Goal: Task Accomplishment & Management: Use online tool/utility

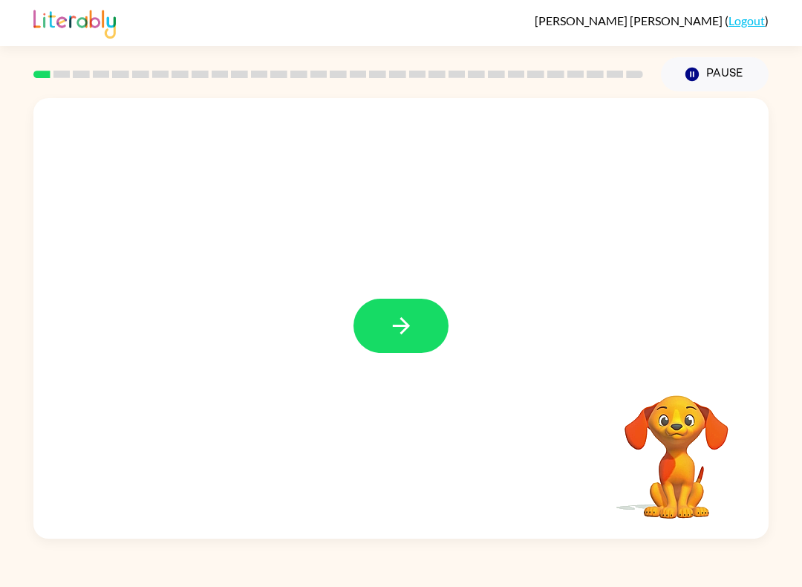
click at [410, 305] on button "button" at bounding box center [401, 326] width 95 height 54
click at [410, 305] on div at bounding box center [401, 326] width 95 height 54
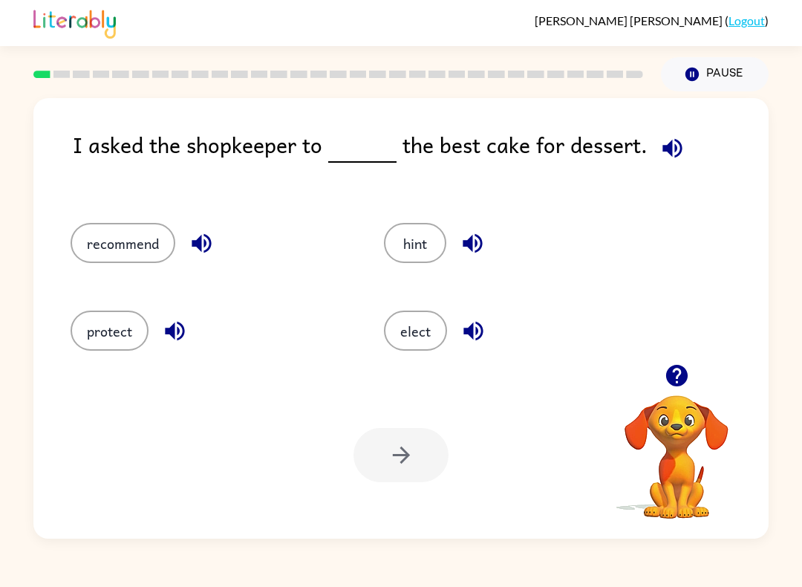
click at [419, 244] on button "hint" at bounding box center [415, 243] width 62 height 40
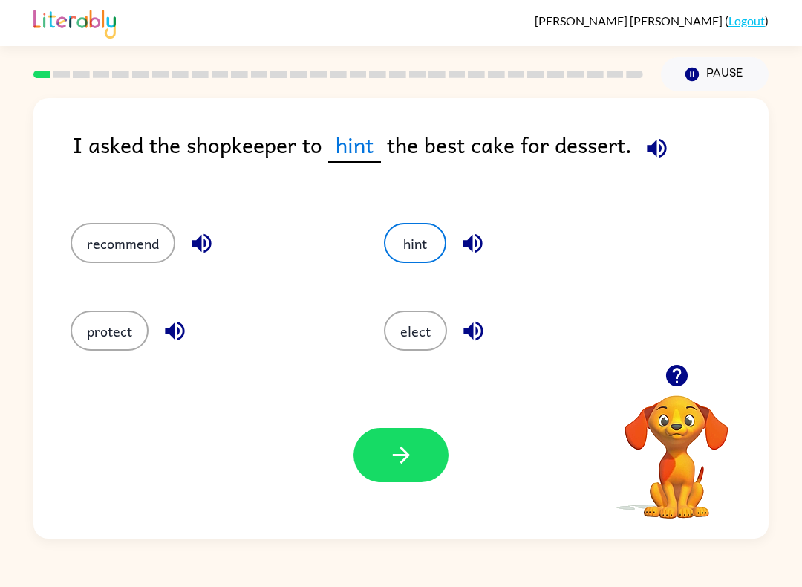
click at [435, 454] on button "button" at bounding box center [401, 455] width 95 height 54
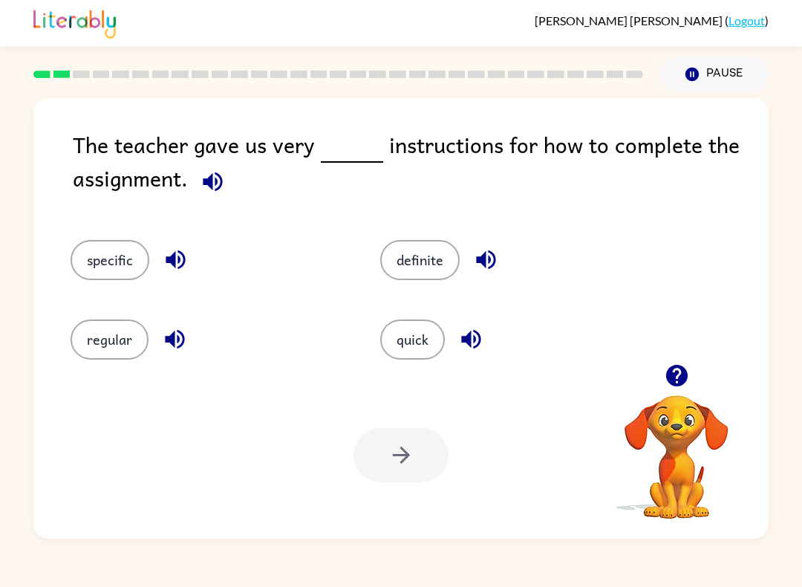
click at [123, 273] on button "specific" at bounding box center [110, 260] width 79 height 40
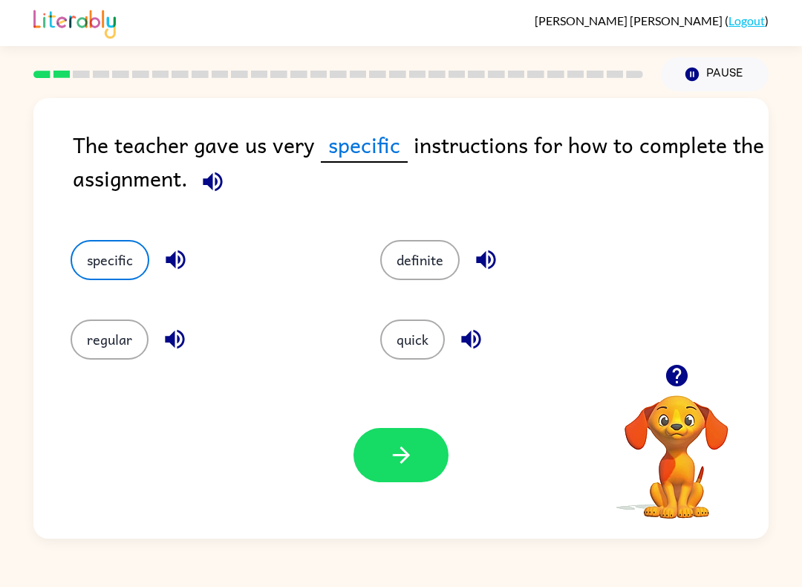
click at [412, 444] on icon "button" at bounding box center [402, 455] width 26 height 26
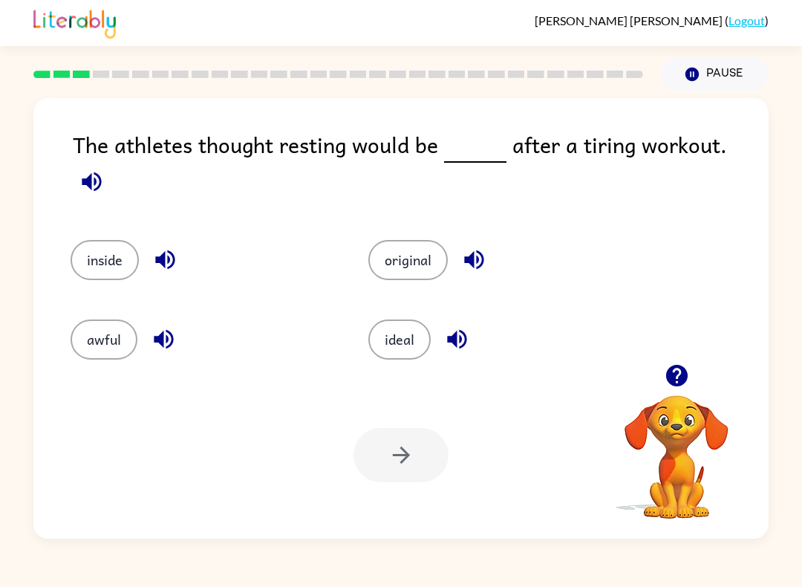
click at [394, 336] on button "ideal" at bounding box center [399, 339] width 62 height 40
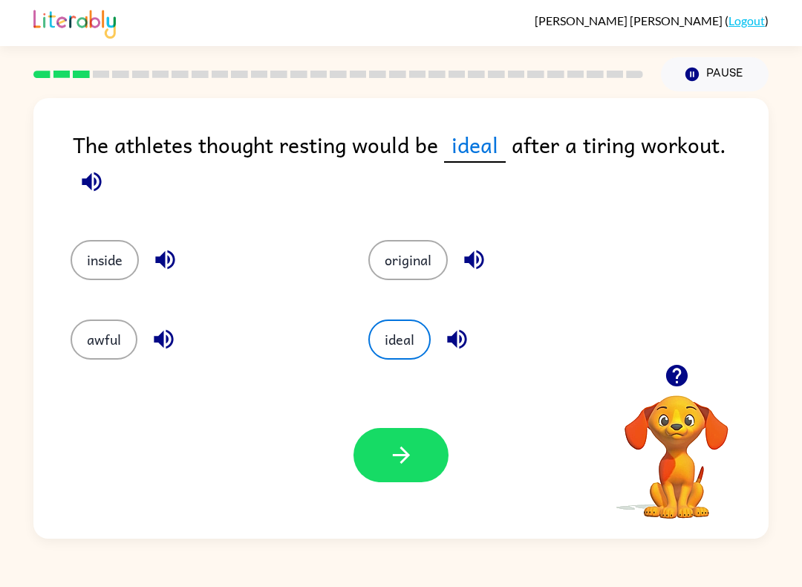
click at [406, 458] on icon "button" at bounding box center [400, 455] width 17 height 17
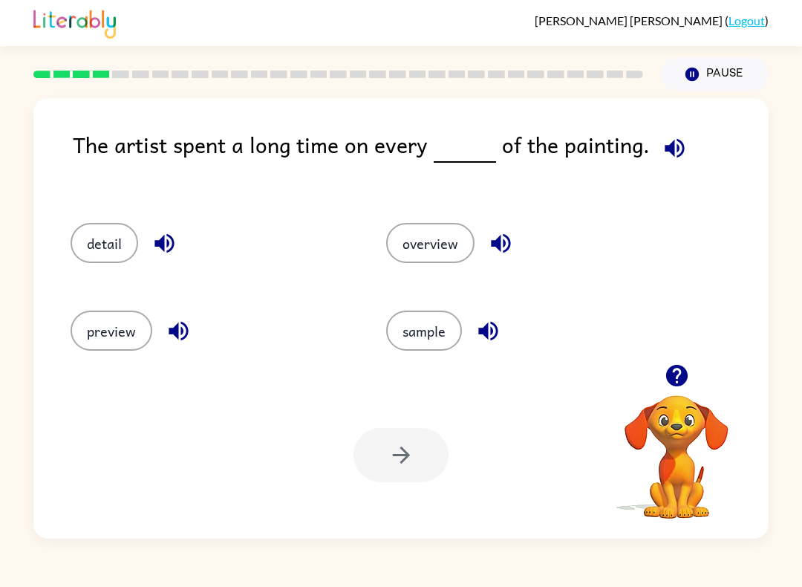
click at [88, 232] on button "detail" at bounding box center [105, 243] width 68 height 40
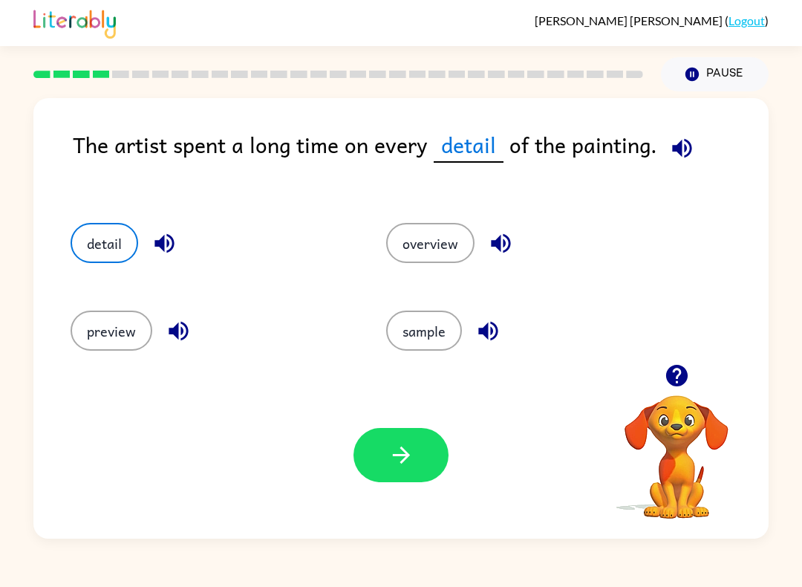
click at [395, 452] on icon "button" at bounding box center [402, 455] width 26 height 26
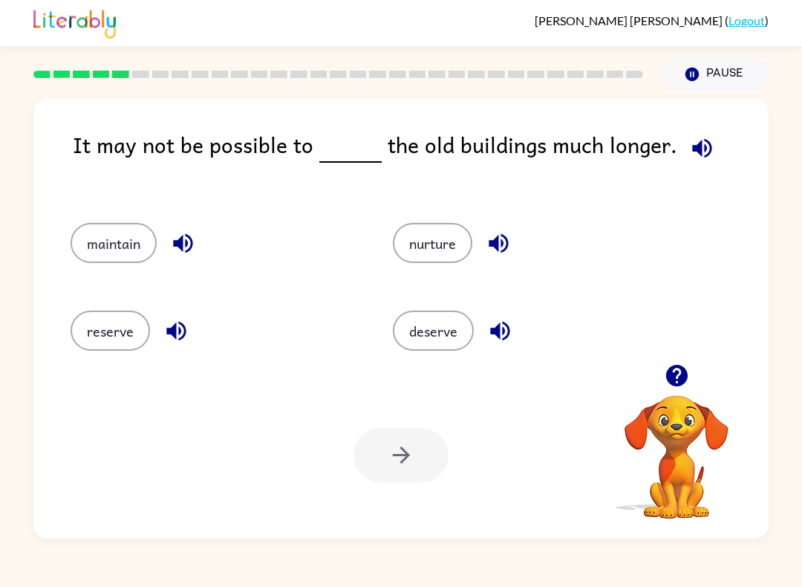
click at [318, 441] on div "Your browser must support playing .mp4 files to use Literably. Please try using…" at bounding box center [401, 454] width 736 height 167
click at [125, 262] on button "maintain" at bounding box center [114, 243] width 86 height 40
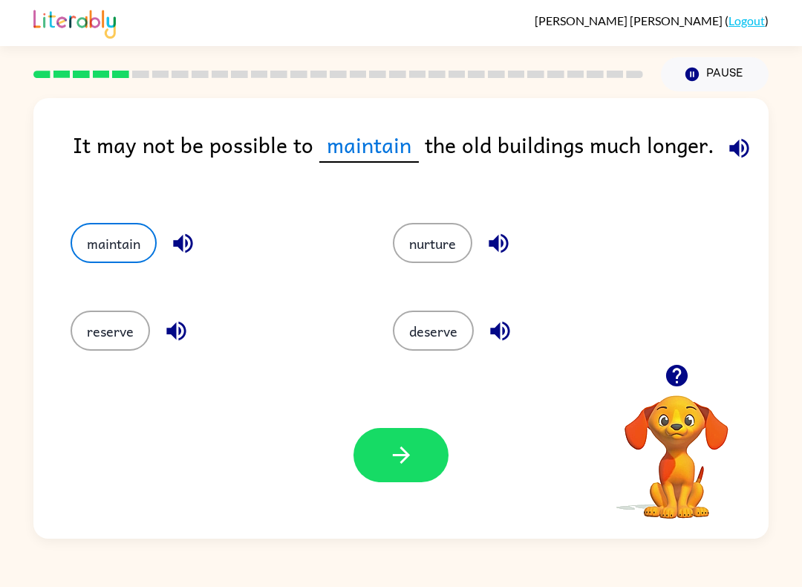
click at [135, 237] on button "maintain" at bounding box center [114, 243] width 86 height 40
click at [103, 342] on button "reserve" at bounding box center [110, 331] width 79 height 40
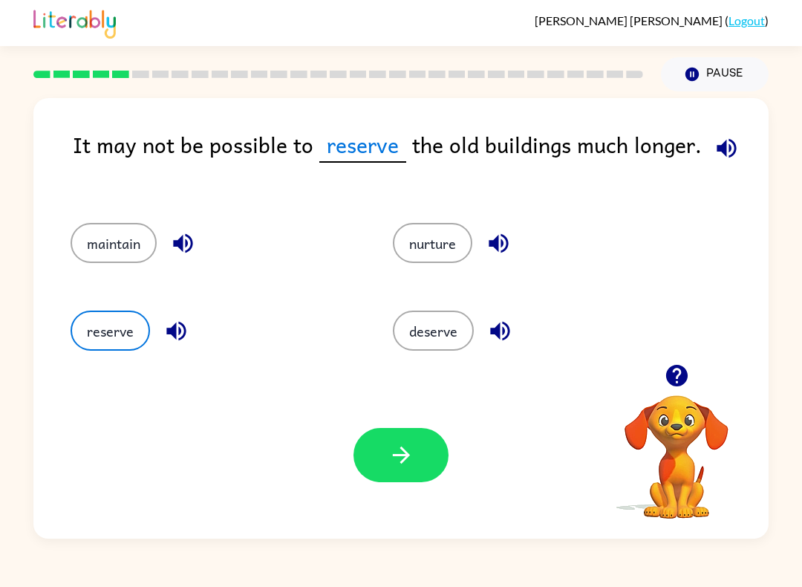
click at [461, 331] on button "deserve" at bounding box center [433, 331] width 81 height 40
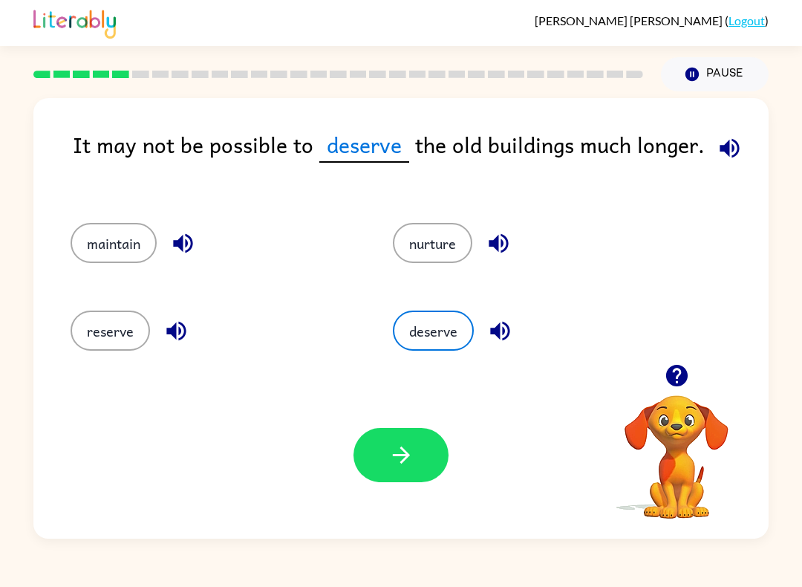
click at [419, 453] on button "button" at bounding box center [401, 455] width 95 height 54
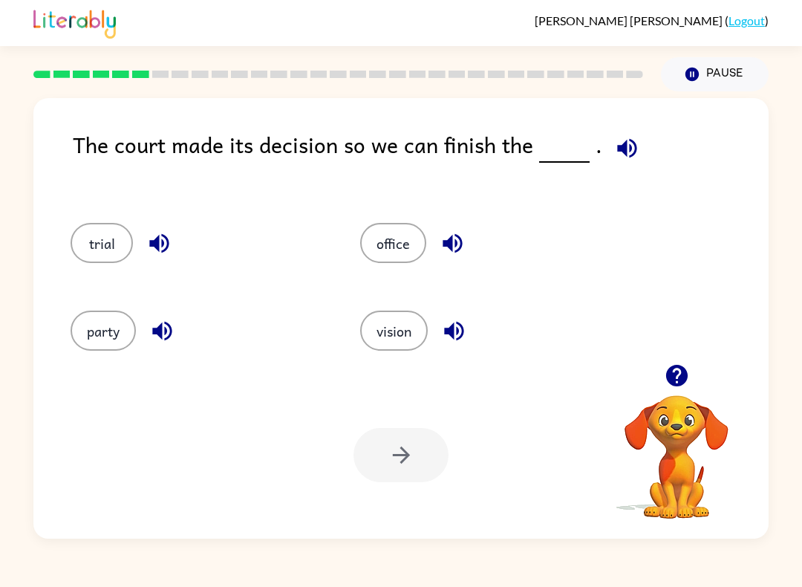
click at [86, 231] on button "trial" at bounding box center [102, 243] width 62 height 40
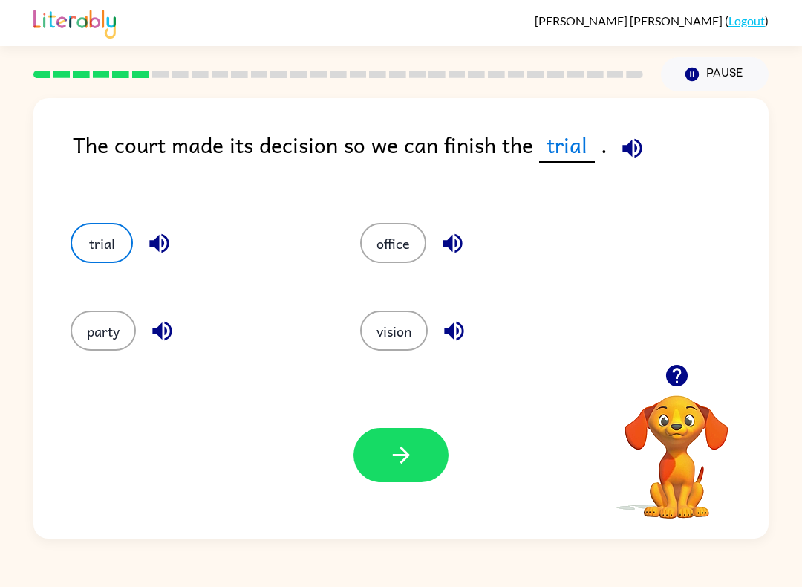
click at [432, 479] on button "button" at bounding box center [401, 455] width 95 height 54
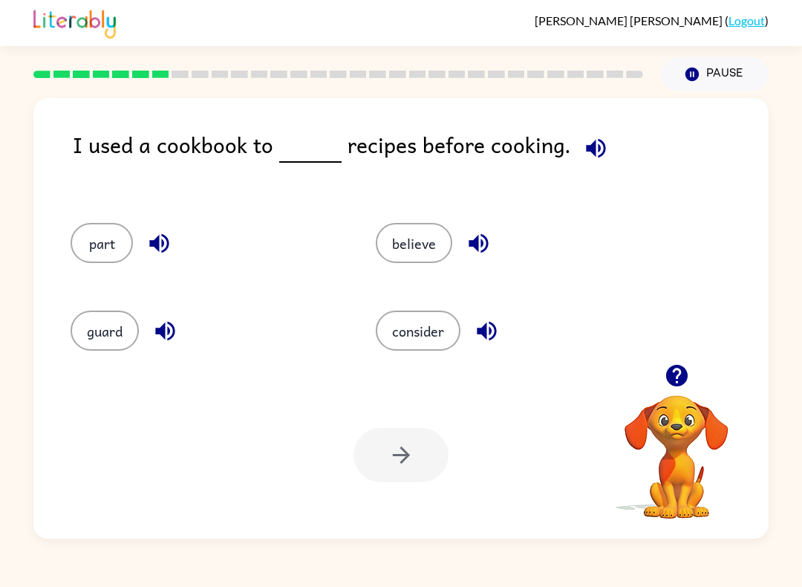
click at [426, 346] on button "consider" at bounding box center [418, 331] width 85 height 40
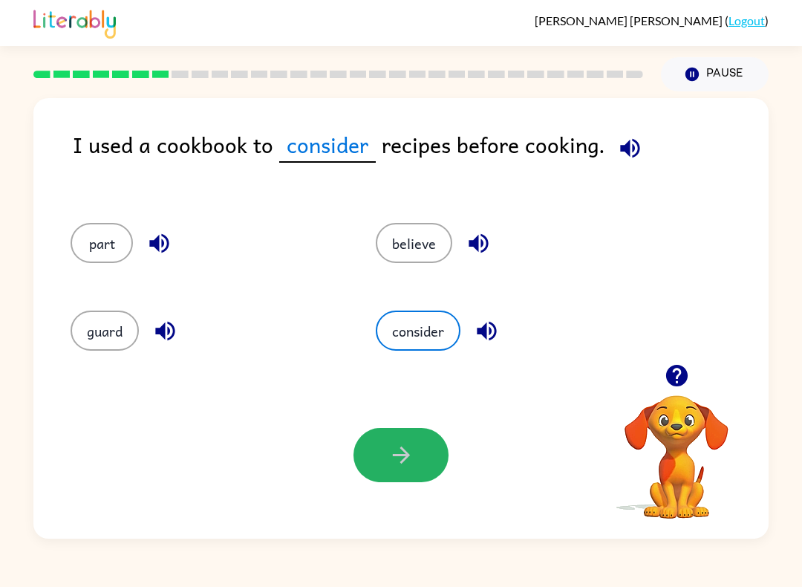
click at [405, 441] on button "button" at bounding box center [401, 455] width 95 height 54
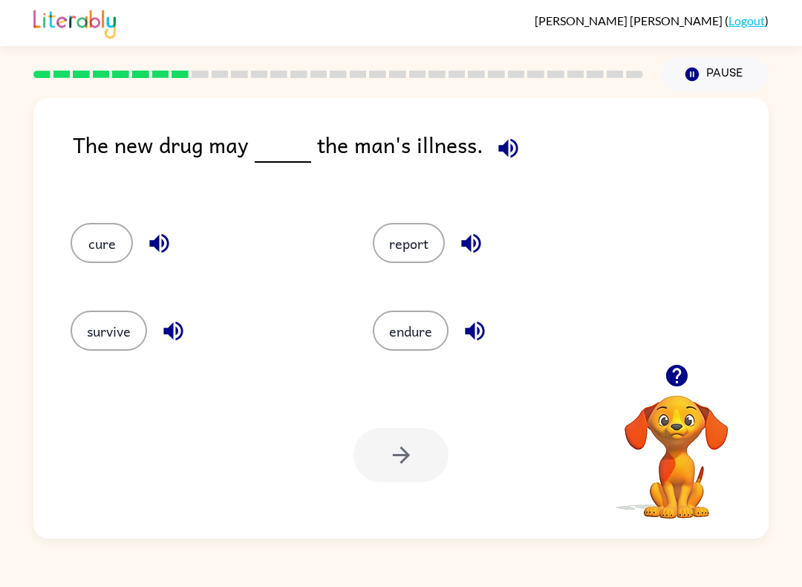
click at [100, 253] on button "cure" at bounding box center [102, 243] width 62 height 40
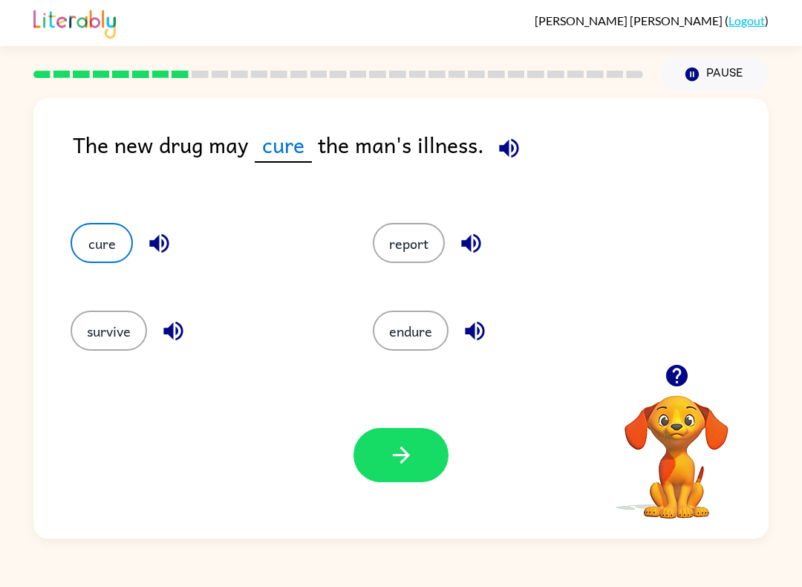
click at [411, 461] on icon "button" at bounding box center [402, 455] width 26 height 26
click at [410, 460] on div at bounding box center [401, 455] width 95 height 54
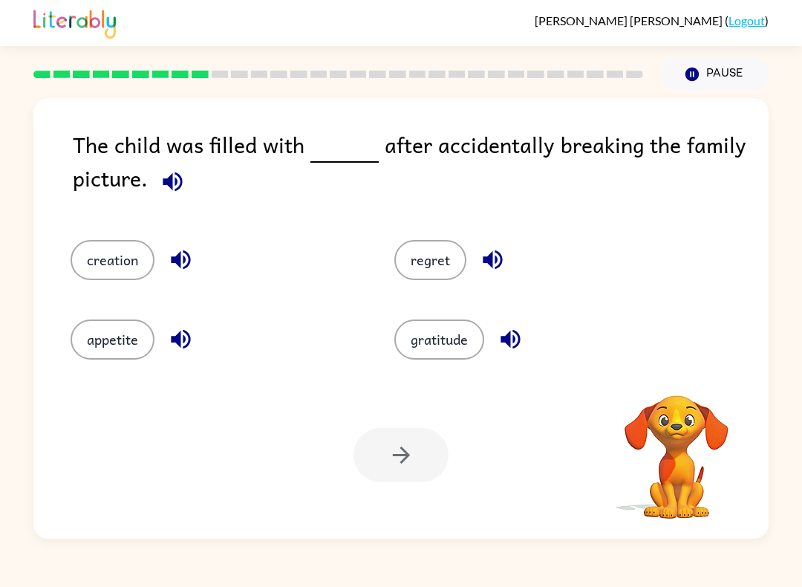
click at [410, 483] on div "Your browser must support playing .mp4 files to use Literably. Please try using…" at bounding box center [401, 454] width 736 height 167
click at [685, 91] on button "Pause Pause" at bounding box center [715, 74] width 108 height 34
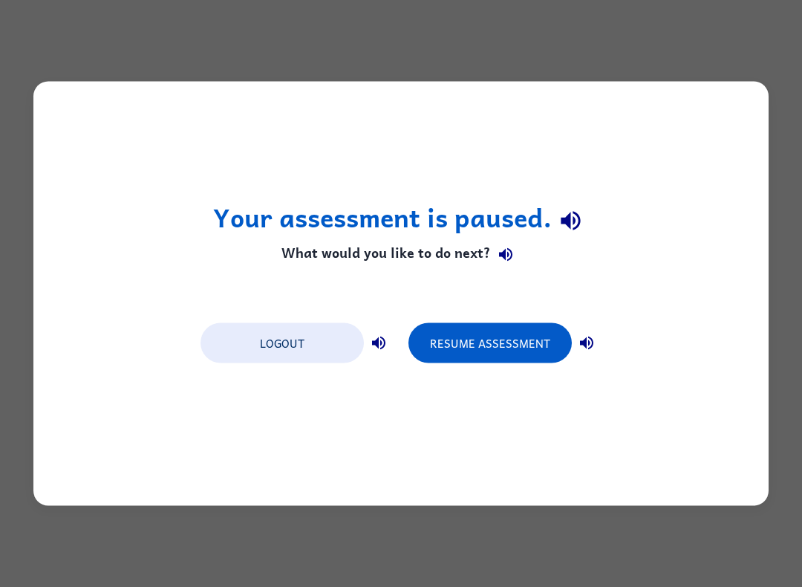
click at [733, 65] on div "Your assessment is paused. What would you like to do next? Logout Resume Assess…" at bounding box center [401, 293] width 802 height 587
click at [236, 354] on button "Logout" at bounding box center [282, 343] width 163 height 40
